Goal: Task Accomplishment & Management: Use online tool/utility

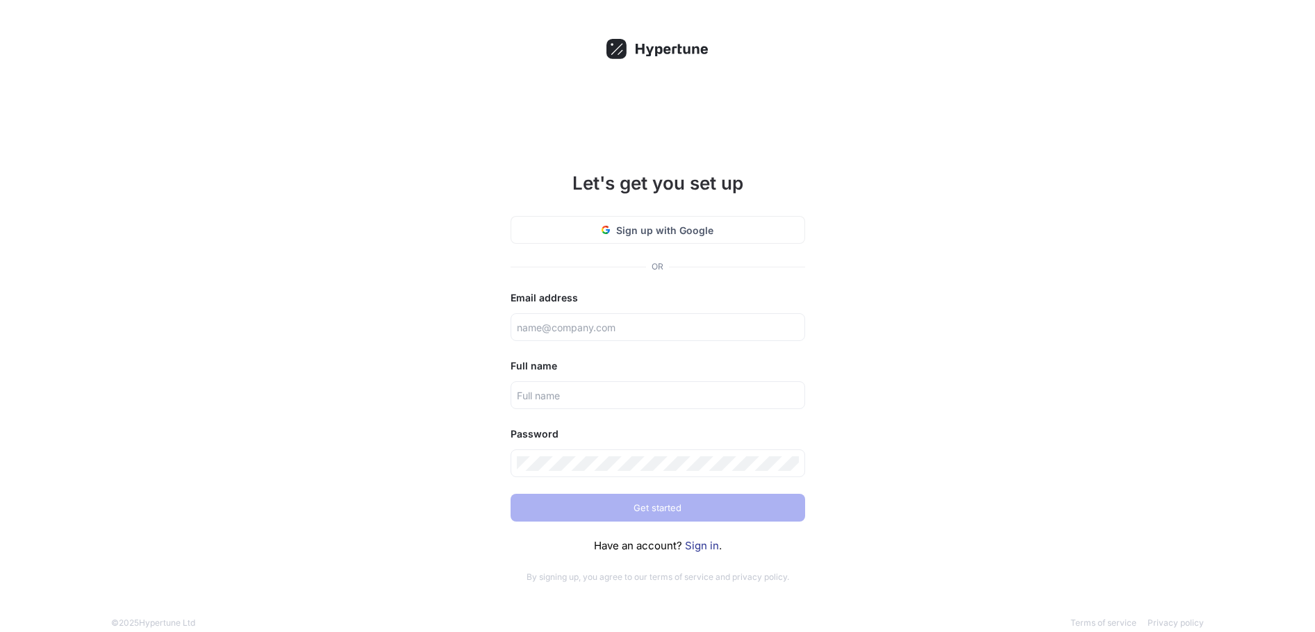
click at [756, 280] on div "Let's get you set up Sign up with Google OR Email address Full name Password Ge…" at bounding box center [657, 367] width 361 height 497
click at [706, 544] on link "Sign in" at bounding box center [702, 545] width 34 height 13
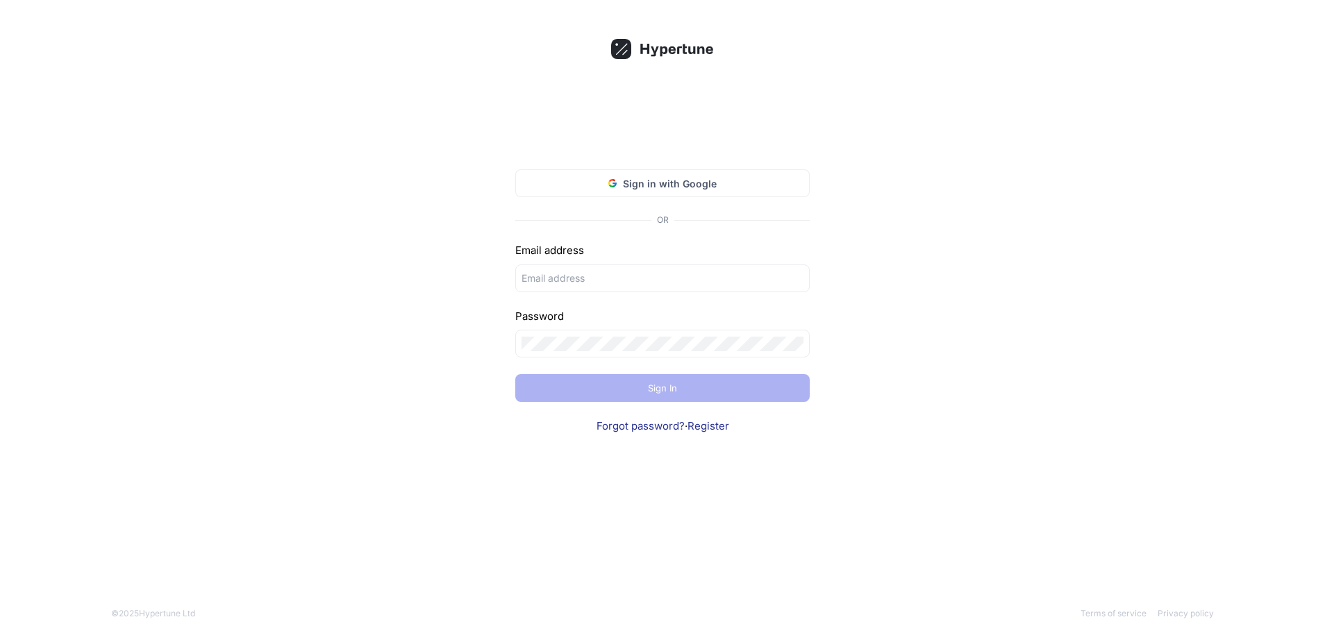
click at [745, 256] on div "Email address" at bounding box center [662, 251] width 294 height 16
click at [695, 184] on span "Sign in with Google" at bounding box center [670, 183] width 94 height 15
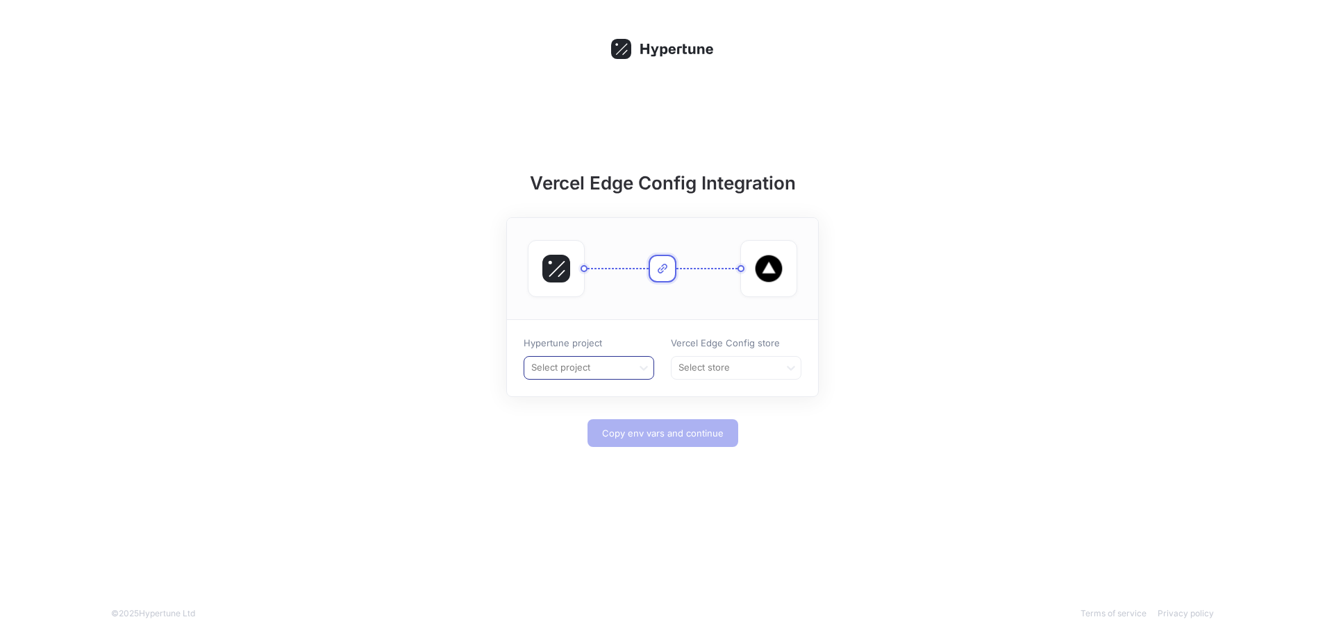
click at [572, 367] on div at bounding box center [578, 368] width 97 height 17
click at [575, 396] on div "NextMLX" at bounding box center [588, 397] width 129 height 22
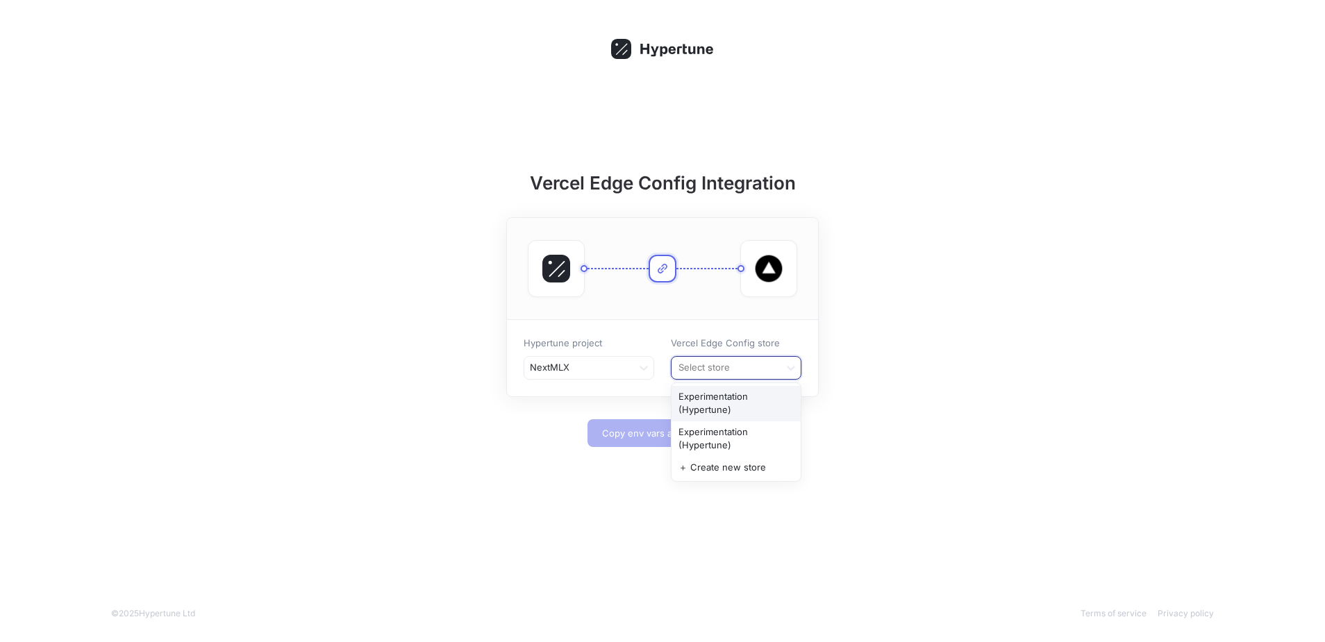
click at [728, 372] on div at bounding box center [725, 368] width 97 height 17
click at [730, 464] on div "＋ Create new store" at bounding box center [736, 468] width 129 height 22
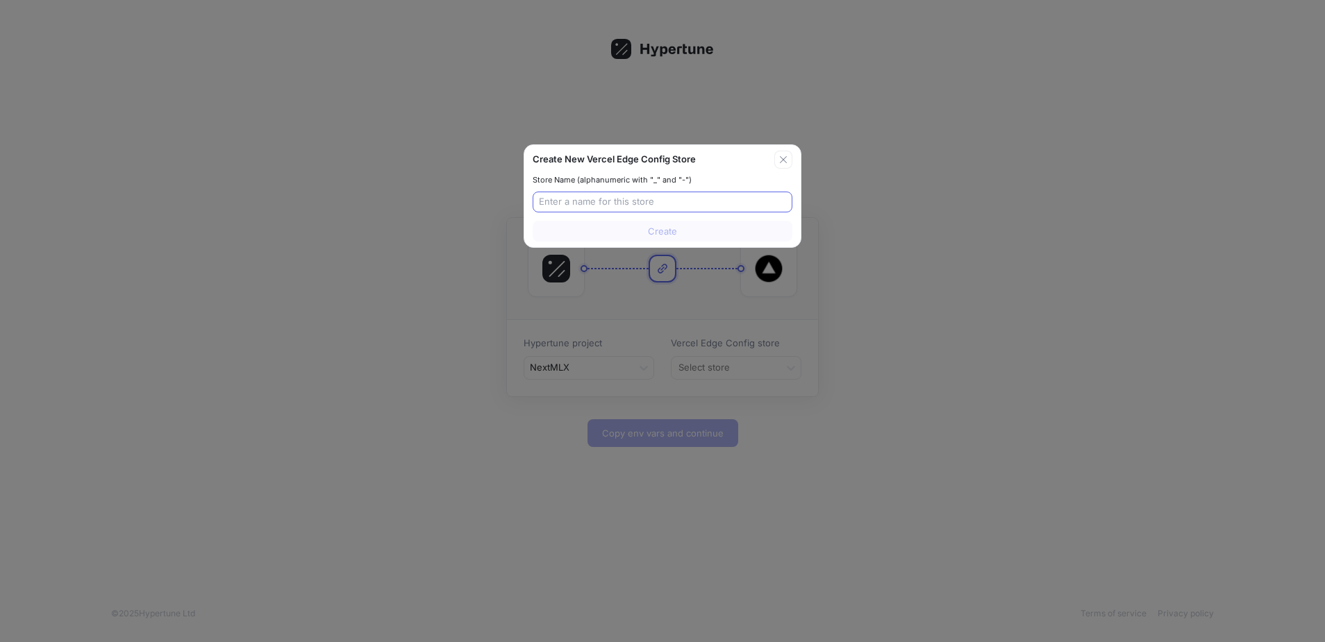
click at [645, 200] on input "text" at bounding box center [662, 202] width 247 height 14
type input "h"
type input "nextmlx_flags"
click at [657, 229] on span "Create" at bounding box center [662, 231] width 29 height 8
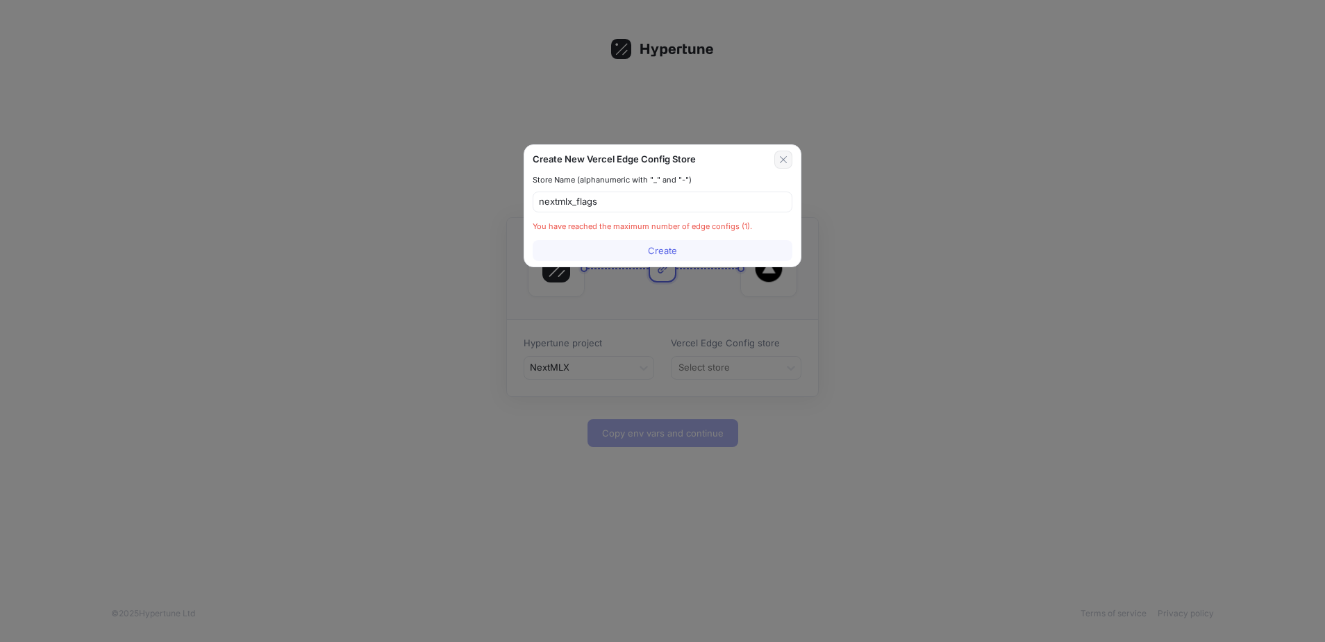
click at [789, 156] on button "button" at bounding box center [783, 160] width 18 height 18
click at [664, 208] on div "nextmlx_flags" at bounding box center [663, 202] width 260 height 21
click at [631, 203] on input "nextmlx_flags" at bounding box center [662, 202] width 247 height 14
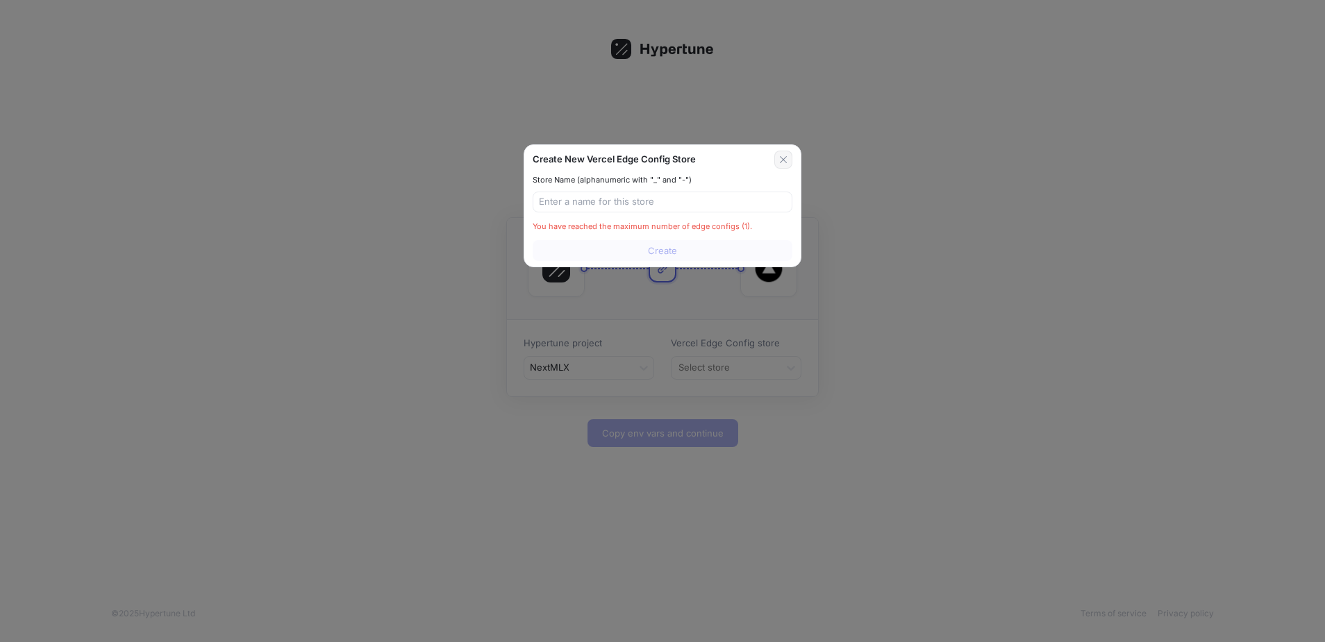
click at [783, 156] on icon "button" at bounding box center [783, 159] width 11 height 11
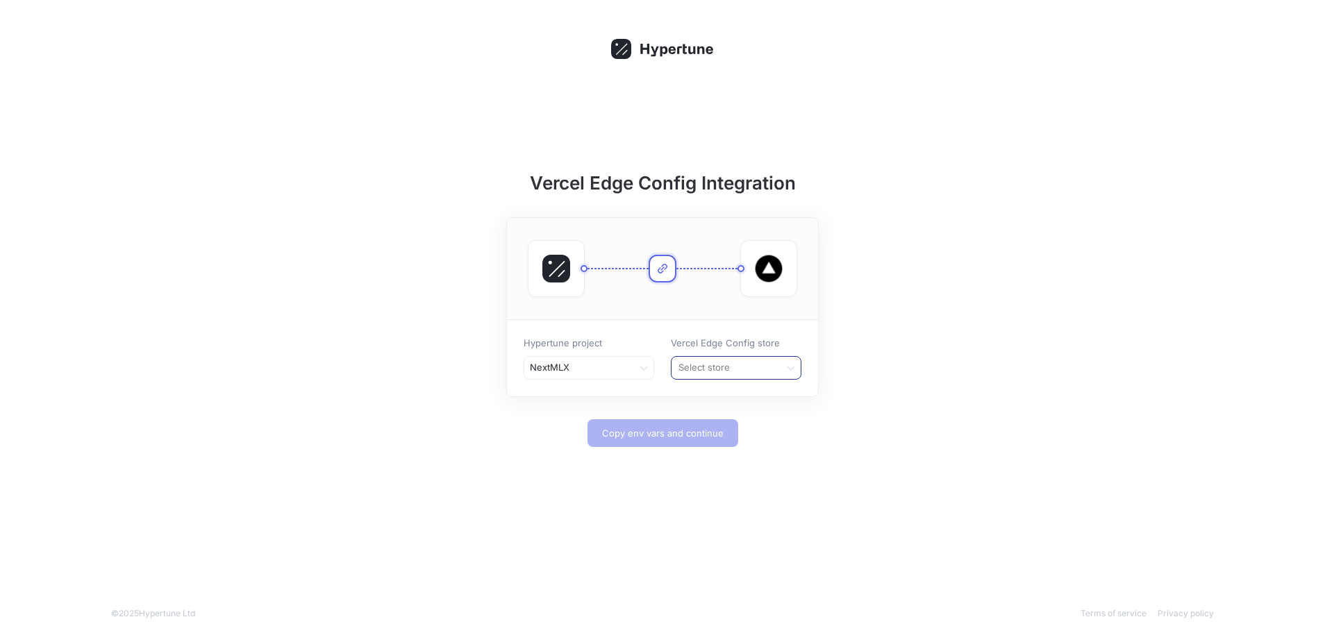
click at [745, 368] on div at bounding box center [725, 368] width 97 height 17
click at [745, 413] on div "Experimentation (Hypertune)" at bounding box center [736, 403] width 129 height 35
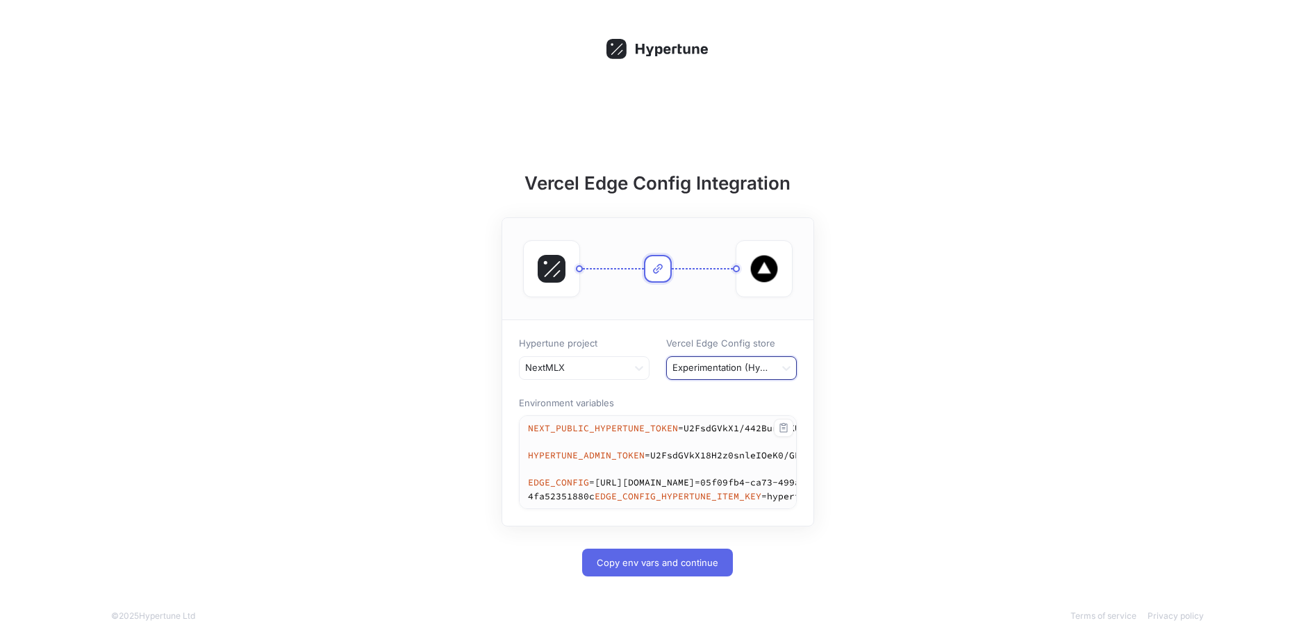
click at [627, 508] on textarea "NEXT_PUBLIC_HYPERTUNE_TOKEN=U2FsdGVkX1/442BurfXKUVOjlb5yRtPjAK3MudX8pyk= HYPERT…" at bounding box center [870, 462] width 703 height 92
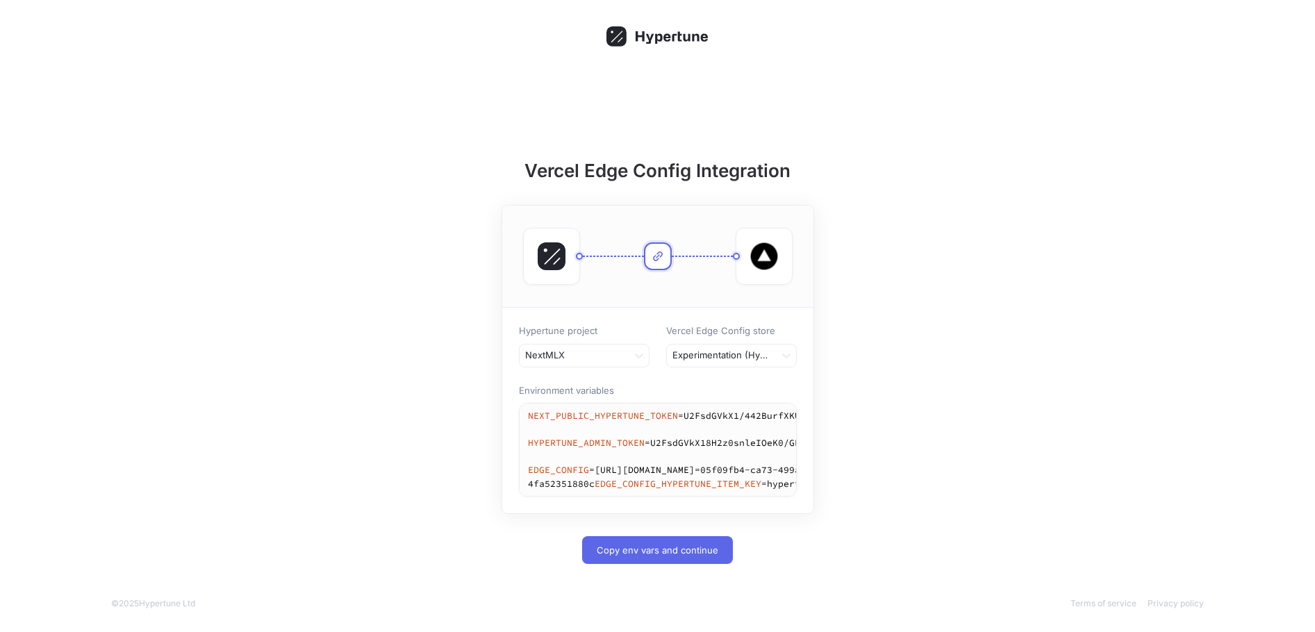
scroll to position [63, 0]
click at [785, 410] on icon "button" at bounding box center [783, 415] width 11 height 11
click at [660, 547] on span "Copy env vars and continue" at bounding box center [658, 550] width 122 height 8
type textarea "NEXT_PUBLIC_HYPERTUNE_TOKEN=U2FsdGVkX1/442BurfXKUVOjlb5yRtPjAK3MudX8pyk= HYPERT…"
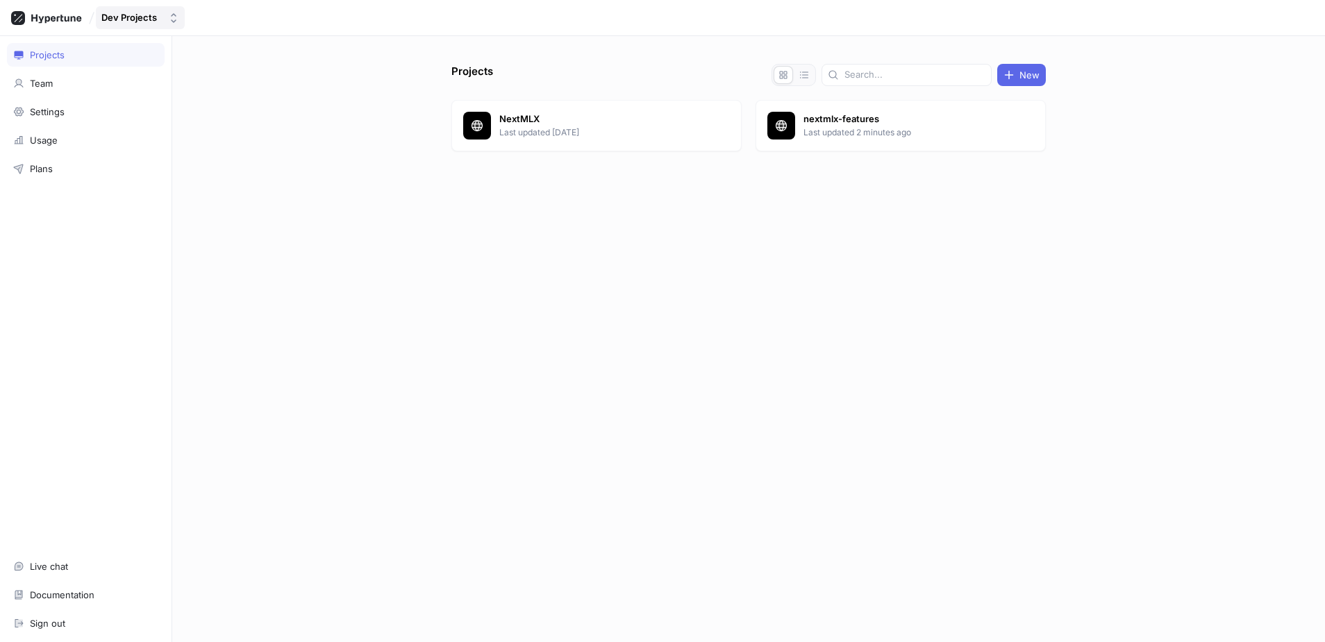
click at [133, 14] on div "Dev Projects" at bounding box center [129, 18] width 56 height 12
click at [308, 58] on div "Projects New NextMLX Last updated [DATE] nextmlx-features Last updated 2 minute…" at bounding box center [748, 339] width 1153 height 606
click at [63, 125] on div "Projects Team Settings Usage Plans Live chat Documentation Sign out" at bounding box center [86, 339] width 172 height 606
click at [61, 113] on div "Settings" at bounding box center [47, 111] width 35 height 11
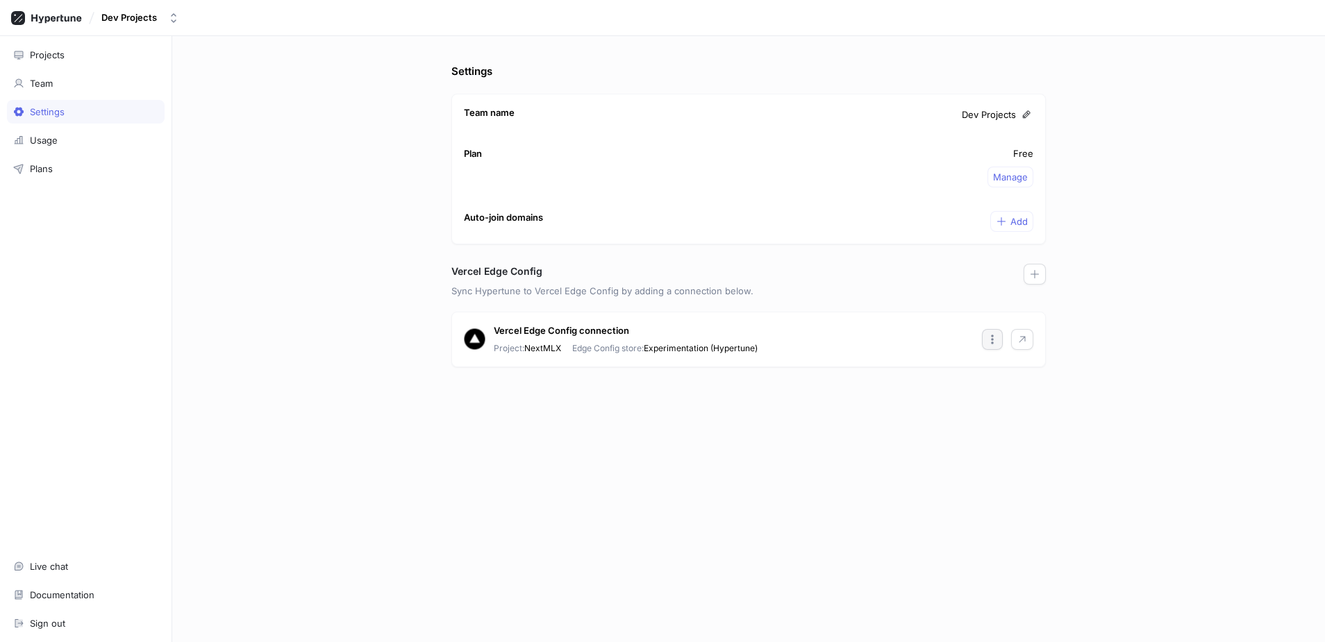
click at [1001, 340] on button "button" at bounding box center [992, 339] width 21 height 21
click at [994, 370] on icon at bounding box center [995, 368] width 11 height 11
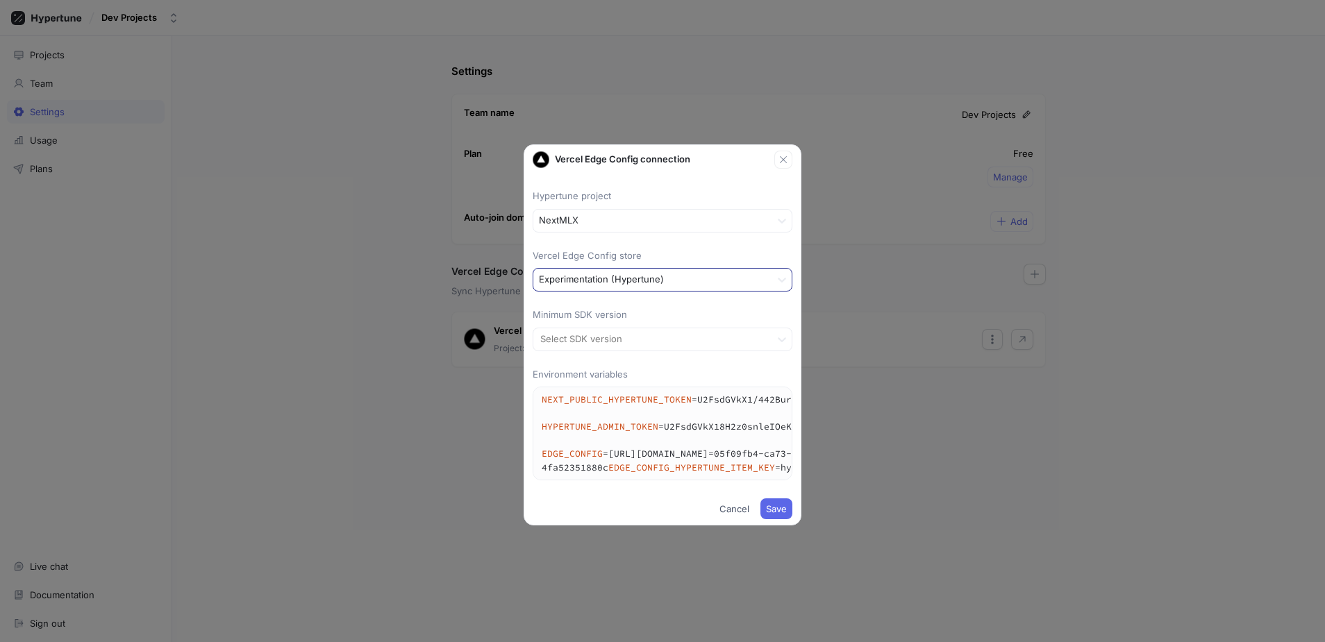
click at [692, 285] on div at bounding box center [652, 280] width 226 height 17
click at [664, 235] on div "Hypertune project NextMLX Vercel Edge Config store Experimentation (Hypertune) …" at bounding box center [663, 330] width 260 height 313
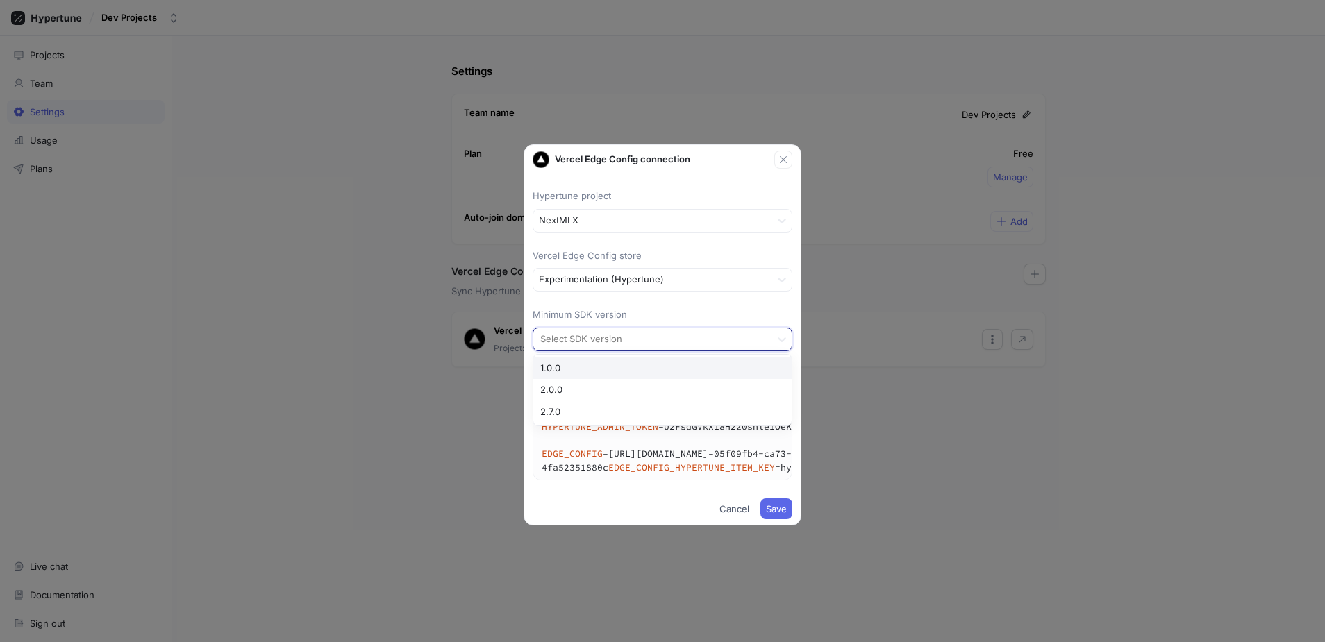
click at [633, 335] on div at bounding box center [652, 339] width 226 height 17
click at [612, 415] on div "2.7.0" at bounding box center [662, 412] width 258 height 22
click at [645, 306] on div "Hypertune project NextMLX Vercel Edge Config store Experimentation (Hypertune) …" at bounding box center [663, 330] width 260 height 313
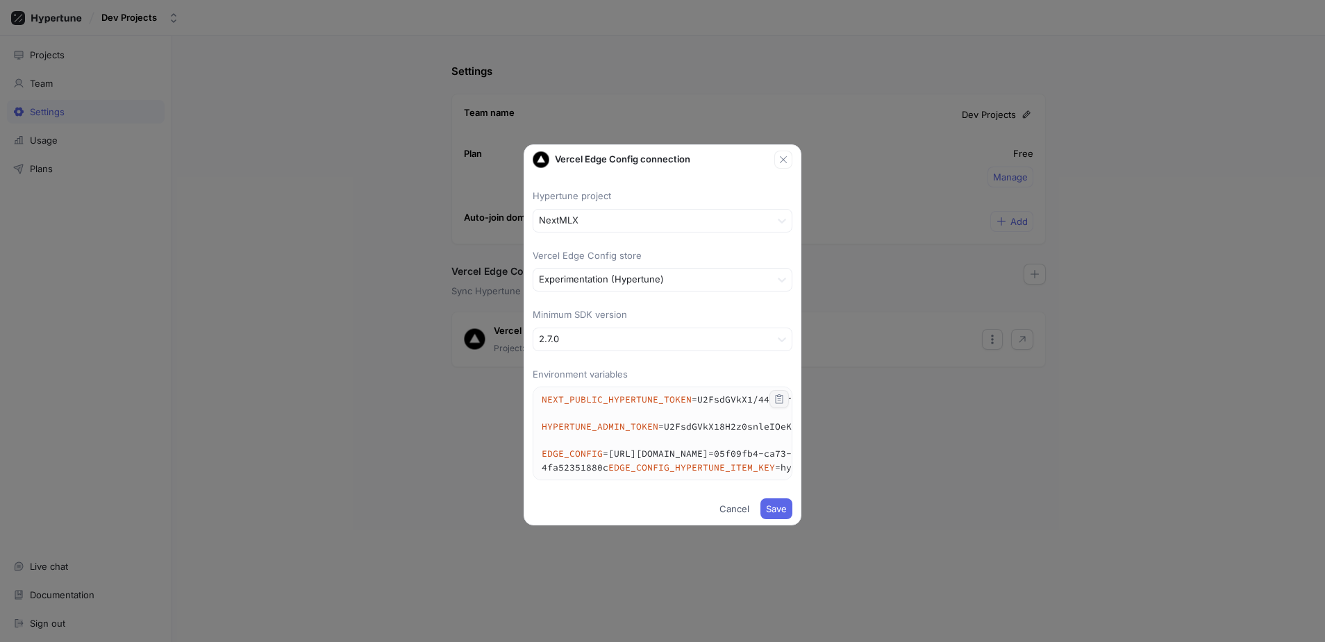
click at [782, 398] on icon "button" at bounding box center [779, 399] width 11 height 11
click at [783, 519] on button "Save" at bounding box center [776, 509] width 32 height 21
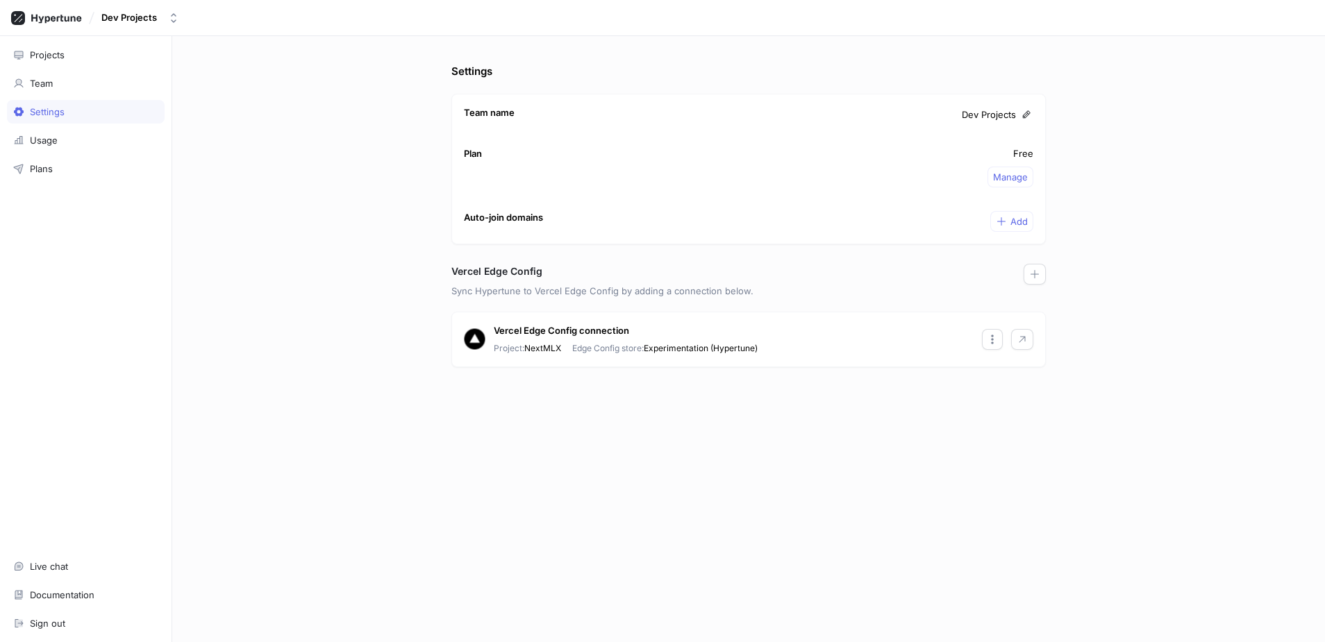
click at [650, 283] on div "Vercel Edge Config" at bounding box center [748, 274] width 594 height 21
click at [386, 304] on div "Settings Team name Dev Projects Plan Free Manage Auto-join domains Add Vercel E…" at bounding box center [748, 339] width 1153 height 606
click at [92, 165] on div "Plans" at bounding box center [85, 168] width 145 height 11
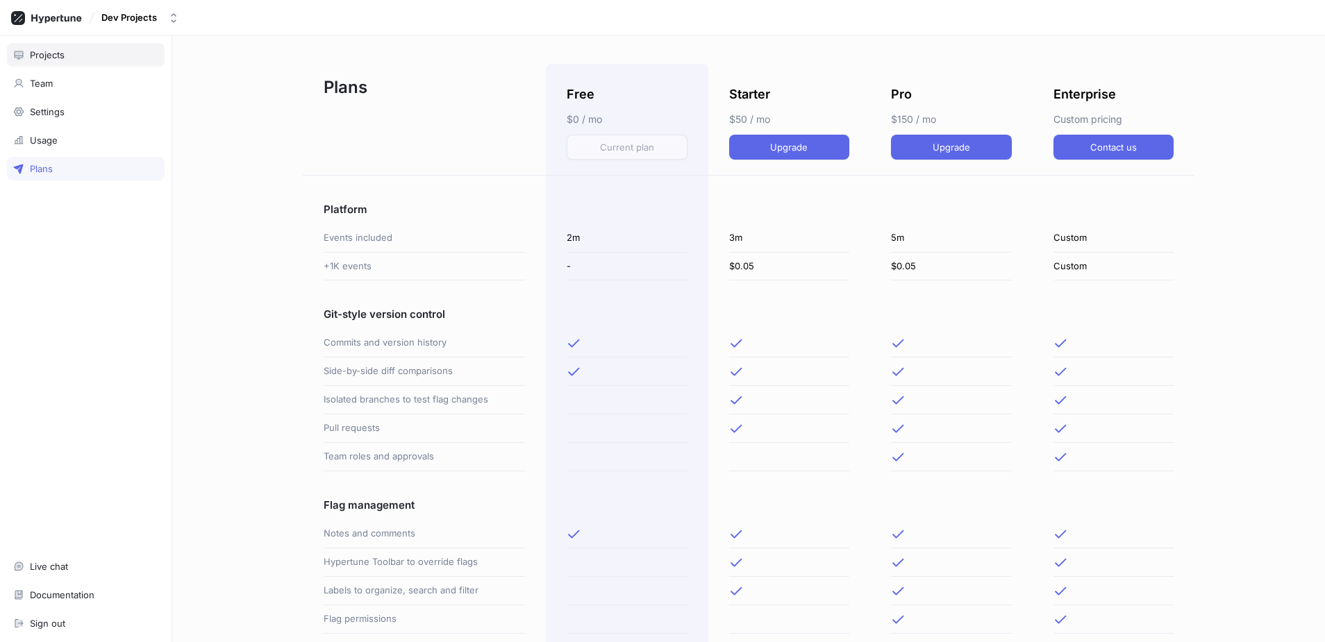
click at [75, 44] on div "Projects" at bounding box center [86, 55] width 158 height 24
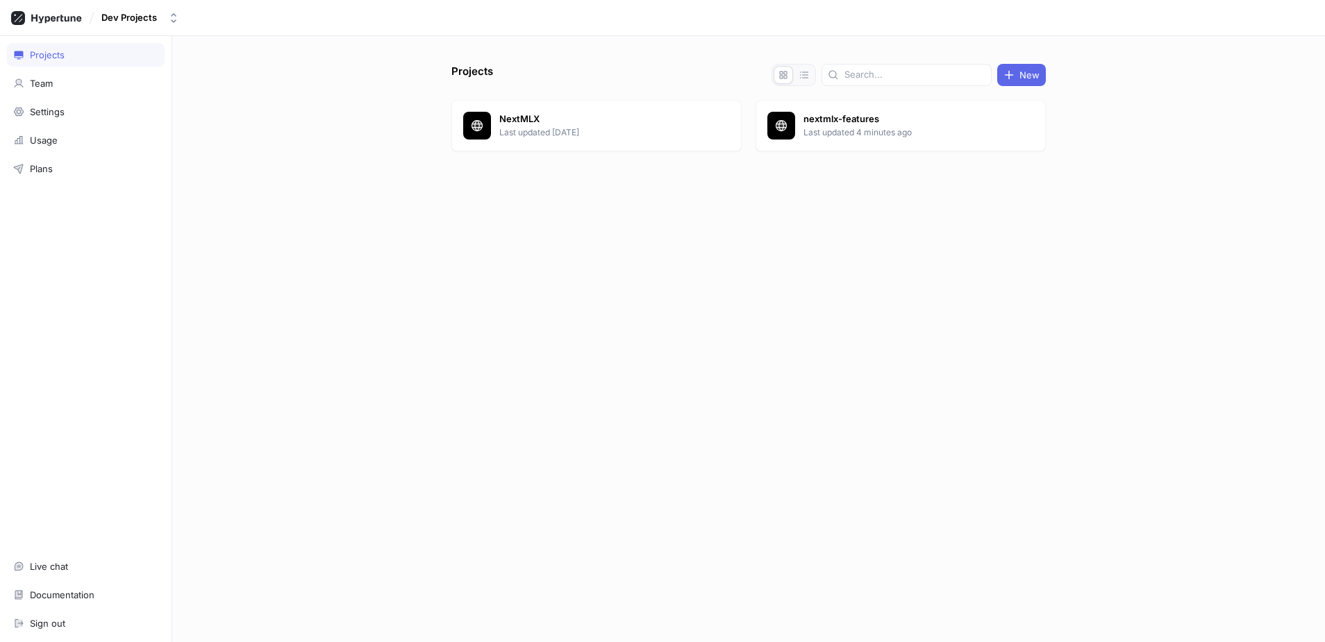
click at [349, 120] on div "Projects New NextMLX Last updated [DATE] nextmlx-features Last updated 4 minute…" at bounding box center [748, 339] width 1153 height 606
click at [713, 127] on button "button" at bounding box center [719, 125] width 21 height 21
click at [665, 82] on div "Projects New NextMLX Last updated [DATE] nextmlx-features Last updated 4 minute…" at bounding box center [749, 353] width 606 height 579
click at [945, 72] on input "text" at bounding box center [915, 75] width 141 height 14
click at [706, 40] on div "Projects New NextMLX Last updated [DATE] nextmlx-features Last updated 4 minute…" at bounding box center [748, 339] width 1153 height 606
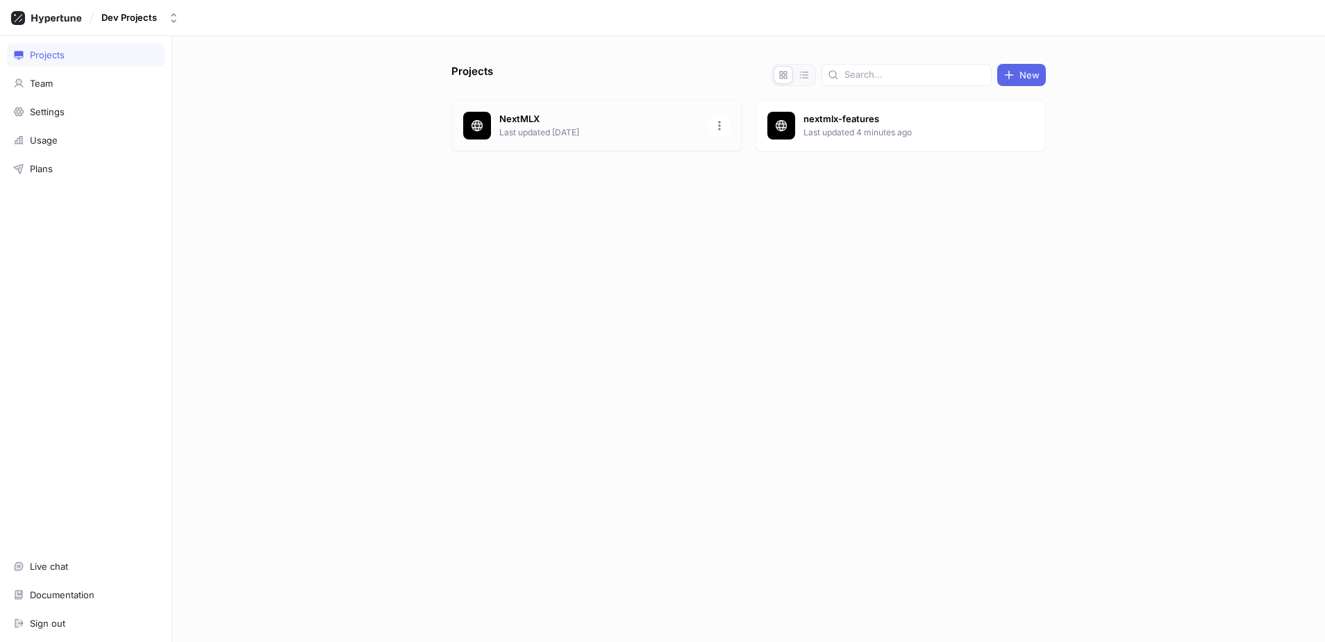
click at [574, 111] on div "NextMLX Last updated [DATE]" at bounding box center [596, 125] width 290 height 51
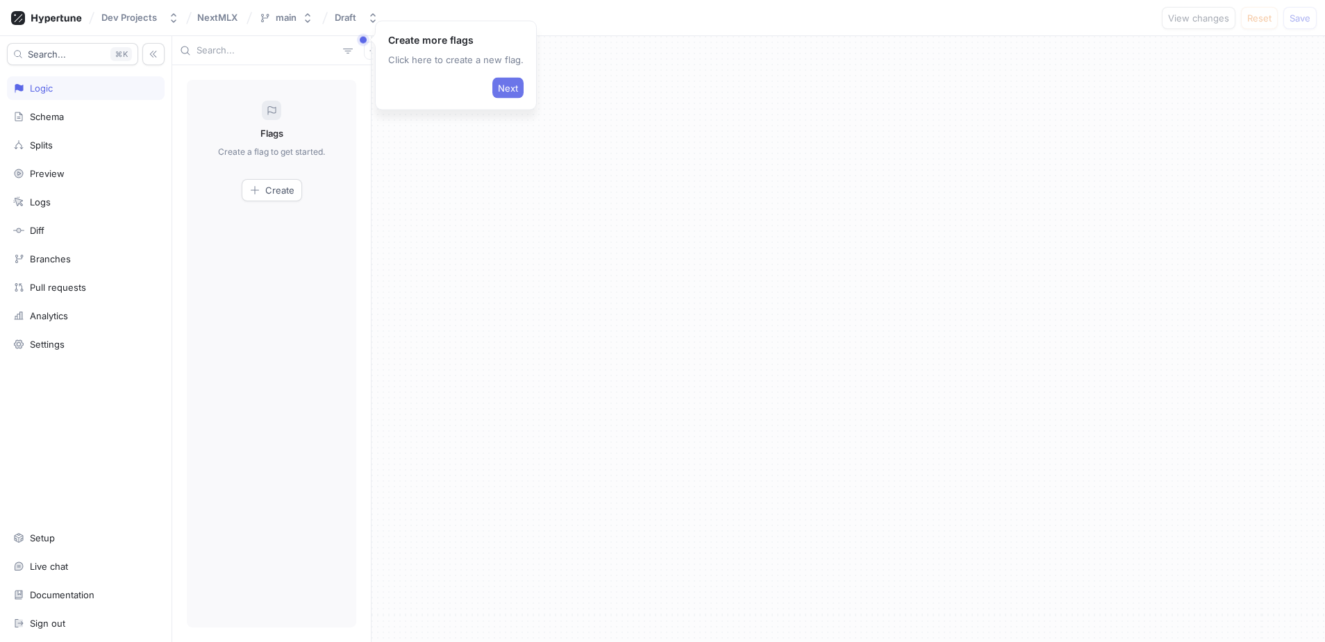
click at [506, 90] on span "Next" at bounding box center [508, 88] width 20 height 8
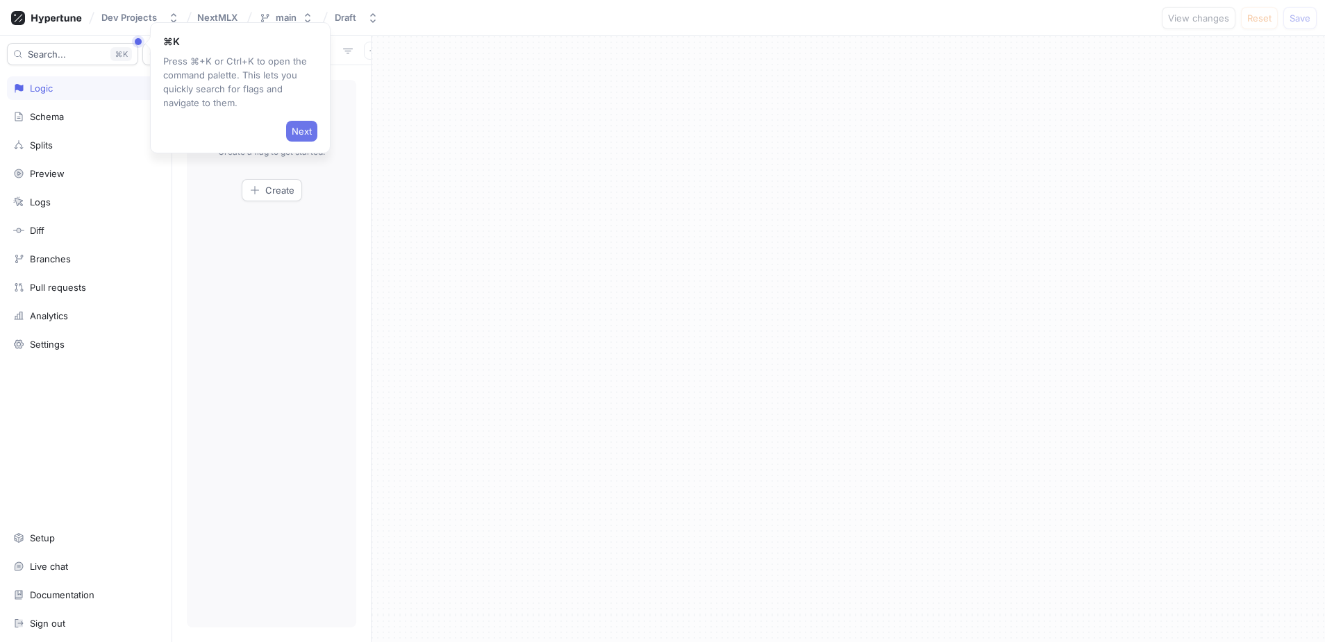
click at [313, 124] on button "Next" at bounding box center [301, 131] width 31 height 21
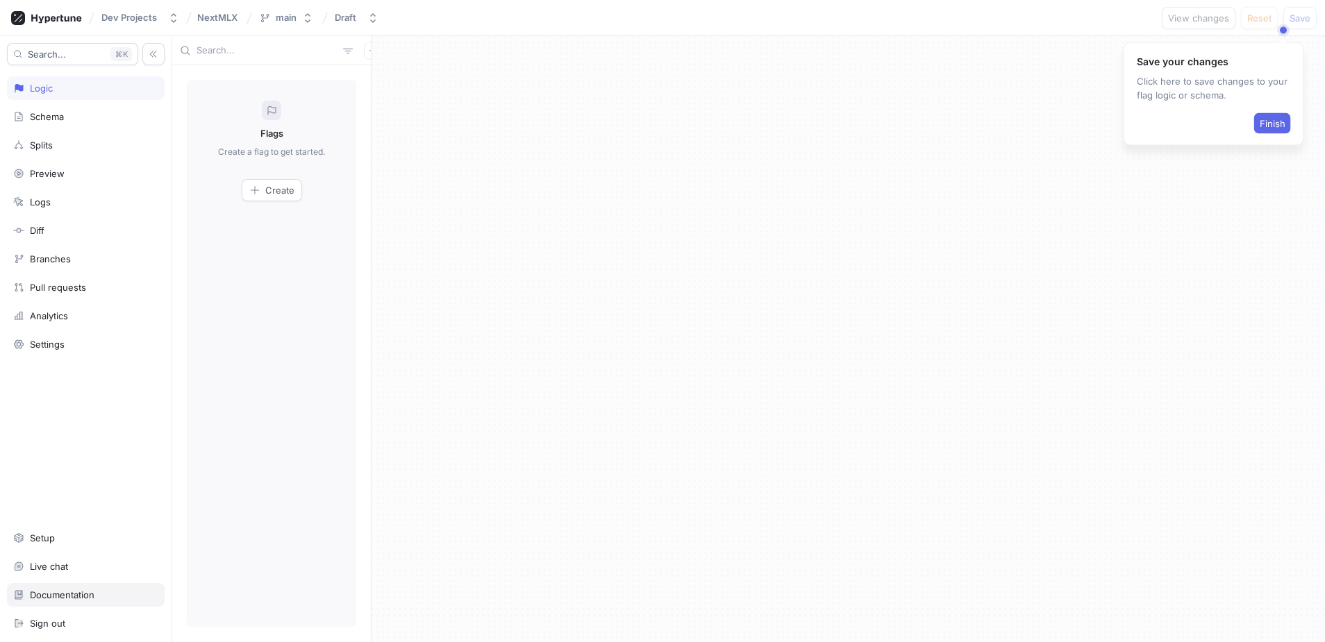
click at [84, 585] on div "Documentation" at bounding box center [86, 595] width 158 height 24
